Goal: Information Seeking & Learning: Learn about a topic

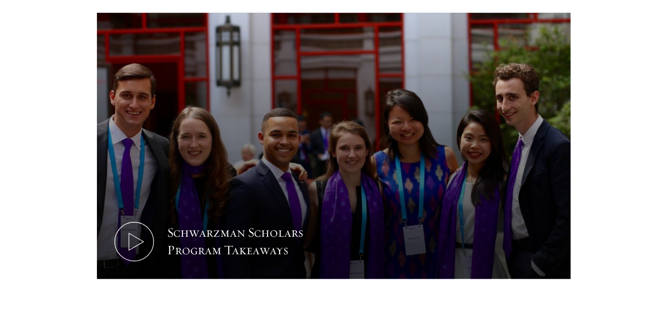
scroll to position [410, 0]
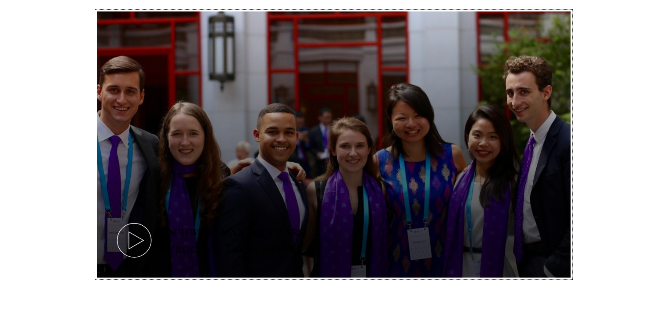
drag, startPoint x: 249, startPoint y: 185, endPoint x: 266, endPoint y: 131, distance: 56.9
click at [266, 131] on button "Schwarzman Scholars Program Takeaways" at bounding box center [334, 144] width 474 height 267
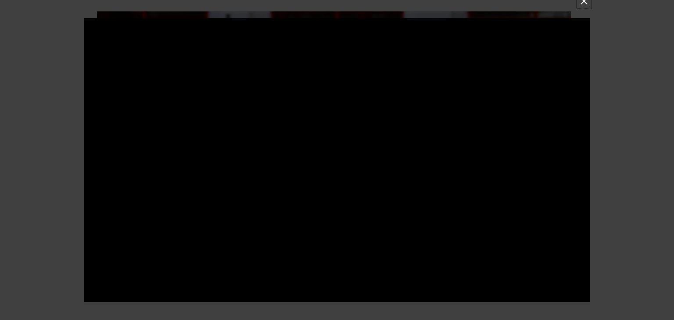
click at [589, 3] on button at bounding box center [583, 1] width 11 height 11
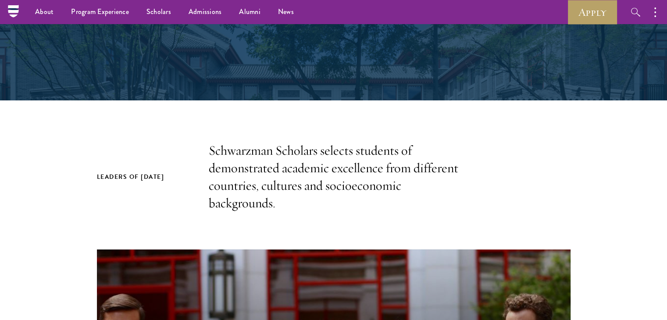
scroll to position [171, 0]
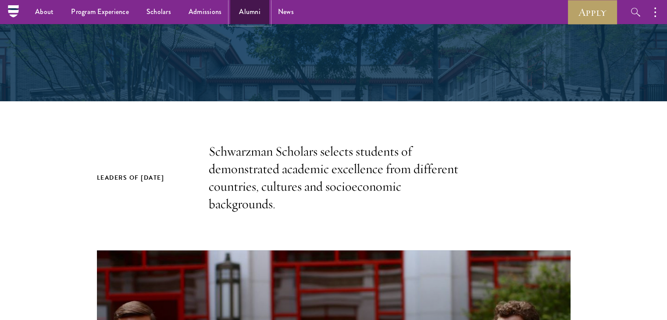
click at [250, 9] on link "Alumni" at bounding box center [249, 12] width 39 height 24
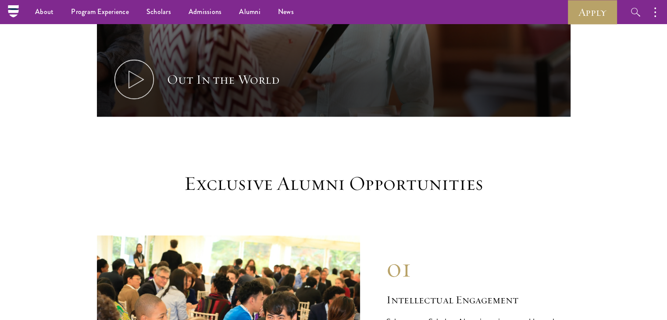
scroll to position [670, 0]
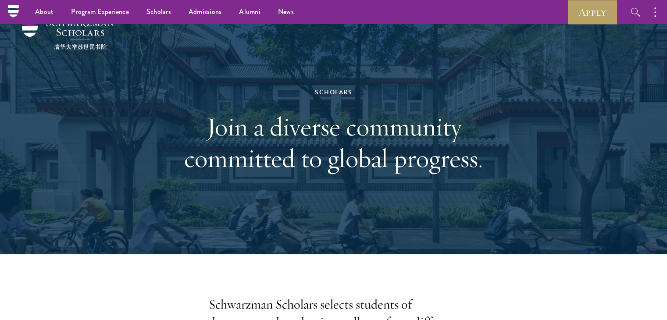
scroll to position [11, 0]
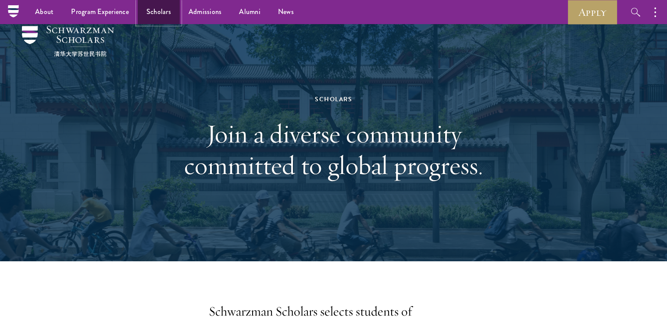
click at [150, 16] on link "Scholars" at bounding box center [159, 12] width 42 height 24
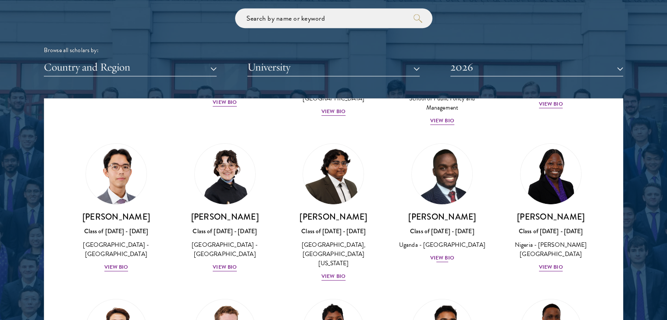
scroll to position [172, 0]
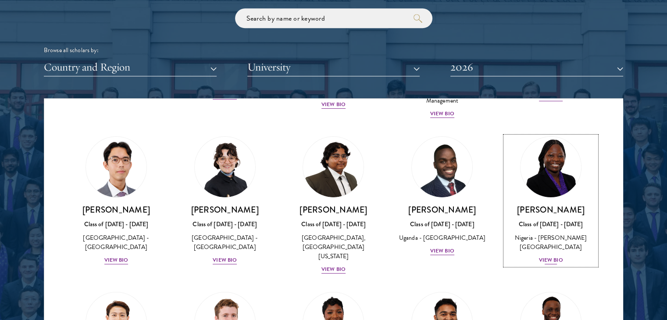
click at [545, 256] on div "View Bio" at bounding box center [551, 260] width 24 height 8
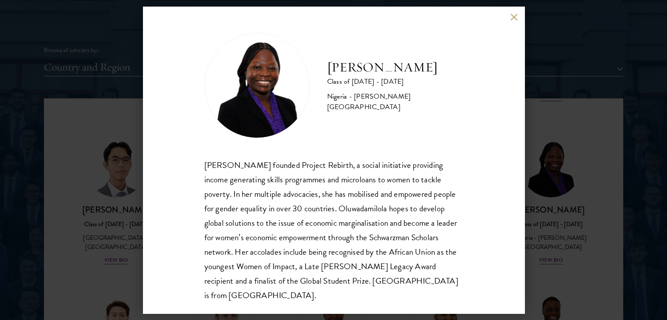
click at [512, 19] on button at bounding box center [514, 16] width 7 height 7
